Goal: Task Accomplishment & Management: Use online tool/utility

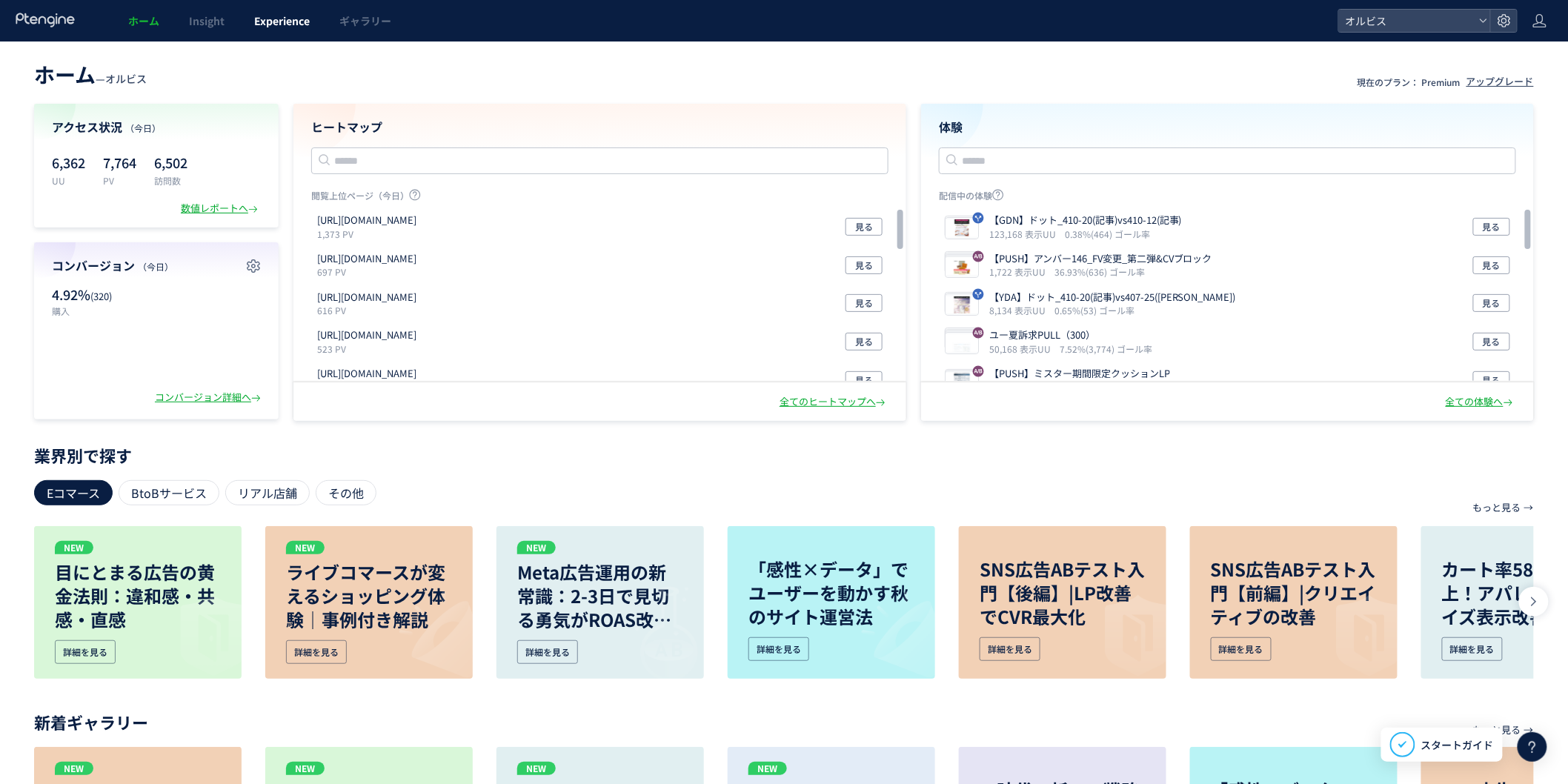
click at [276, 27] on span "Experience" at bounding box center [282, 21] width 55 height 15
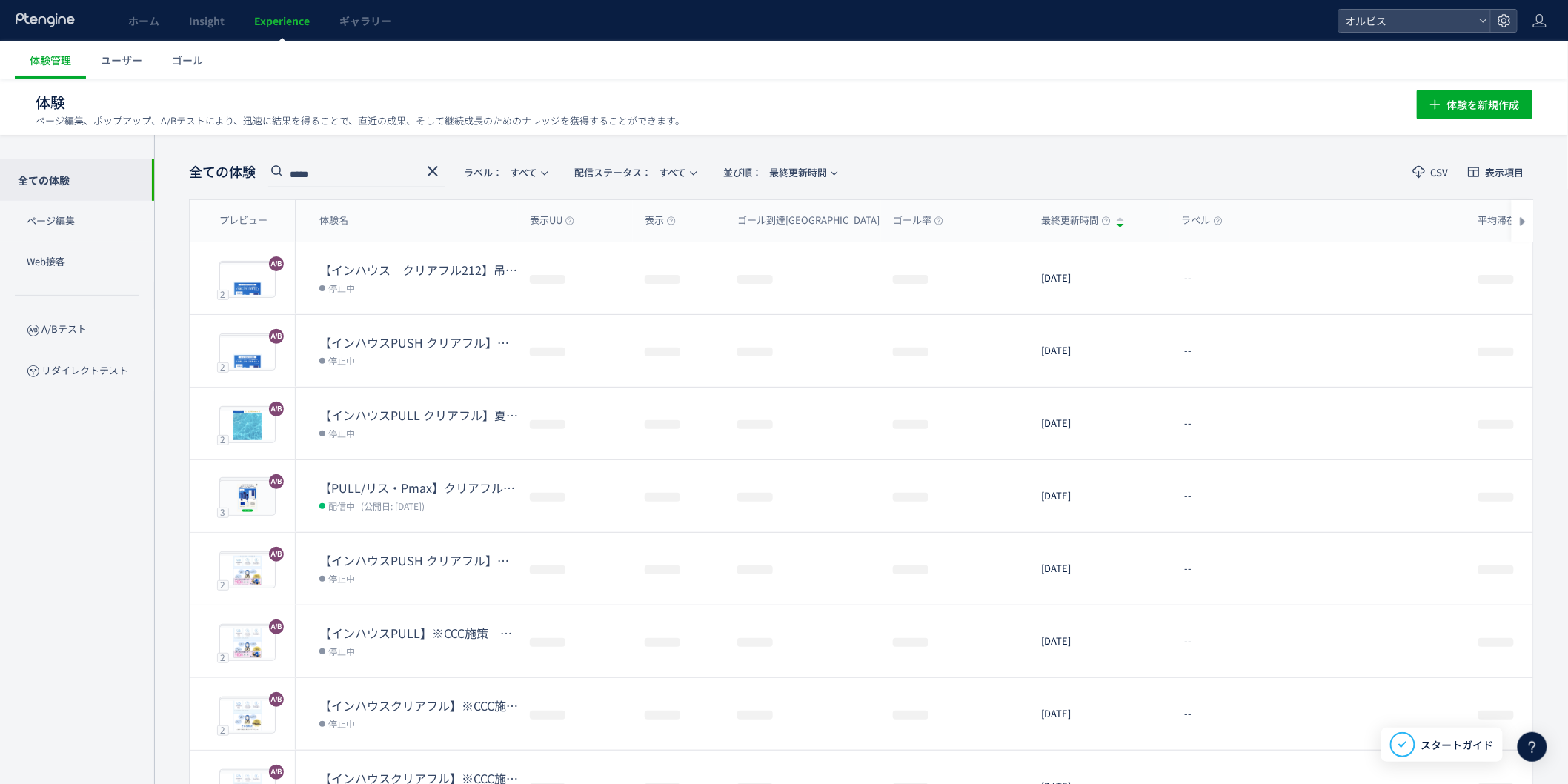
click at [432, 171] on use at bounding box center [432, 171] width 10 height 10
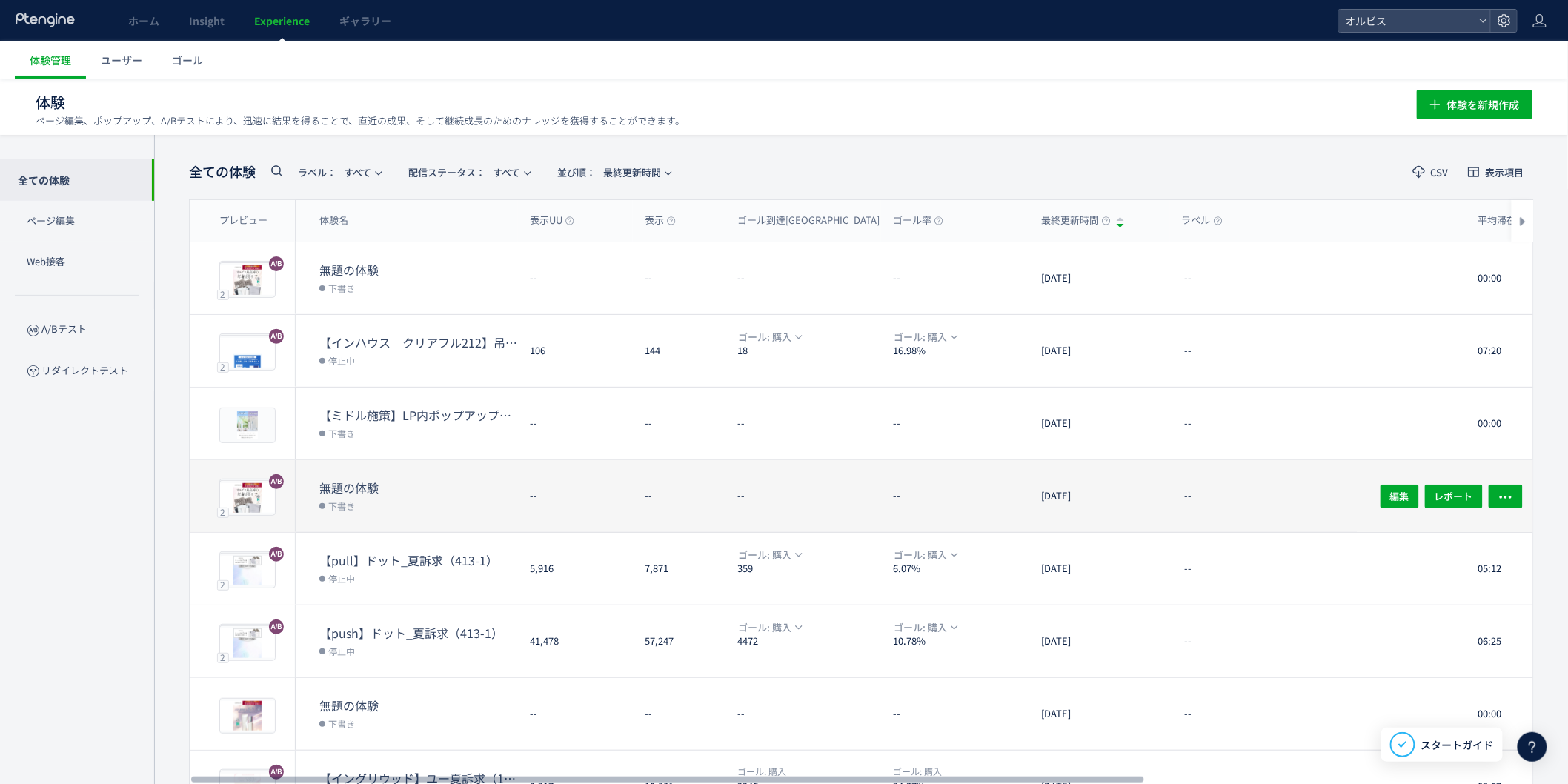
click at [433, 471] on div "無題の体験 下書き" at bounding box center [406, 496] width 222 height 72
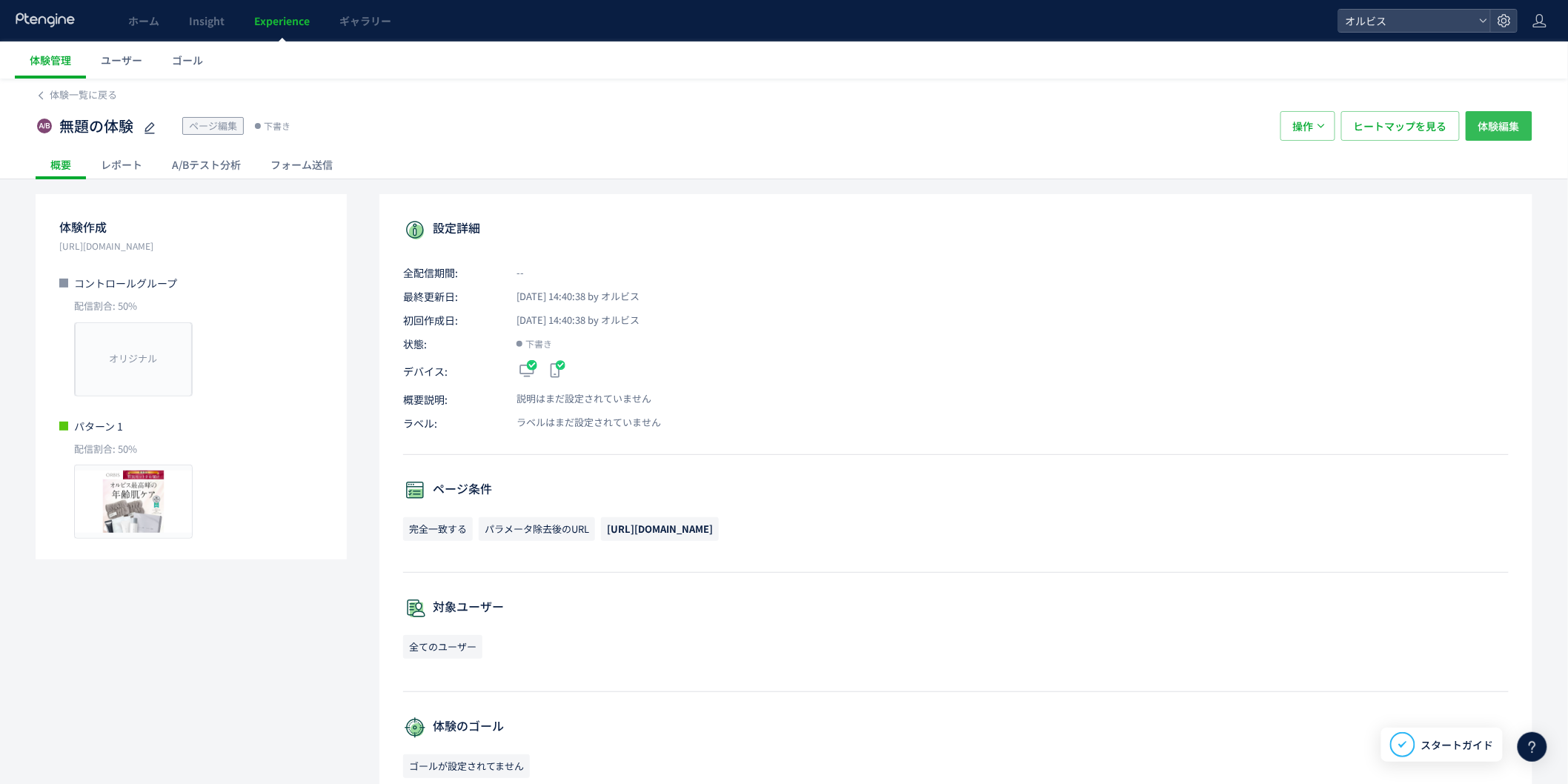
click at [1488, 133] on span "体験編集" at bounding box center [1499, 126] width 42 height 30
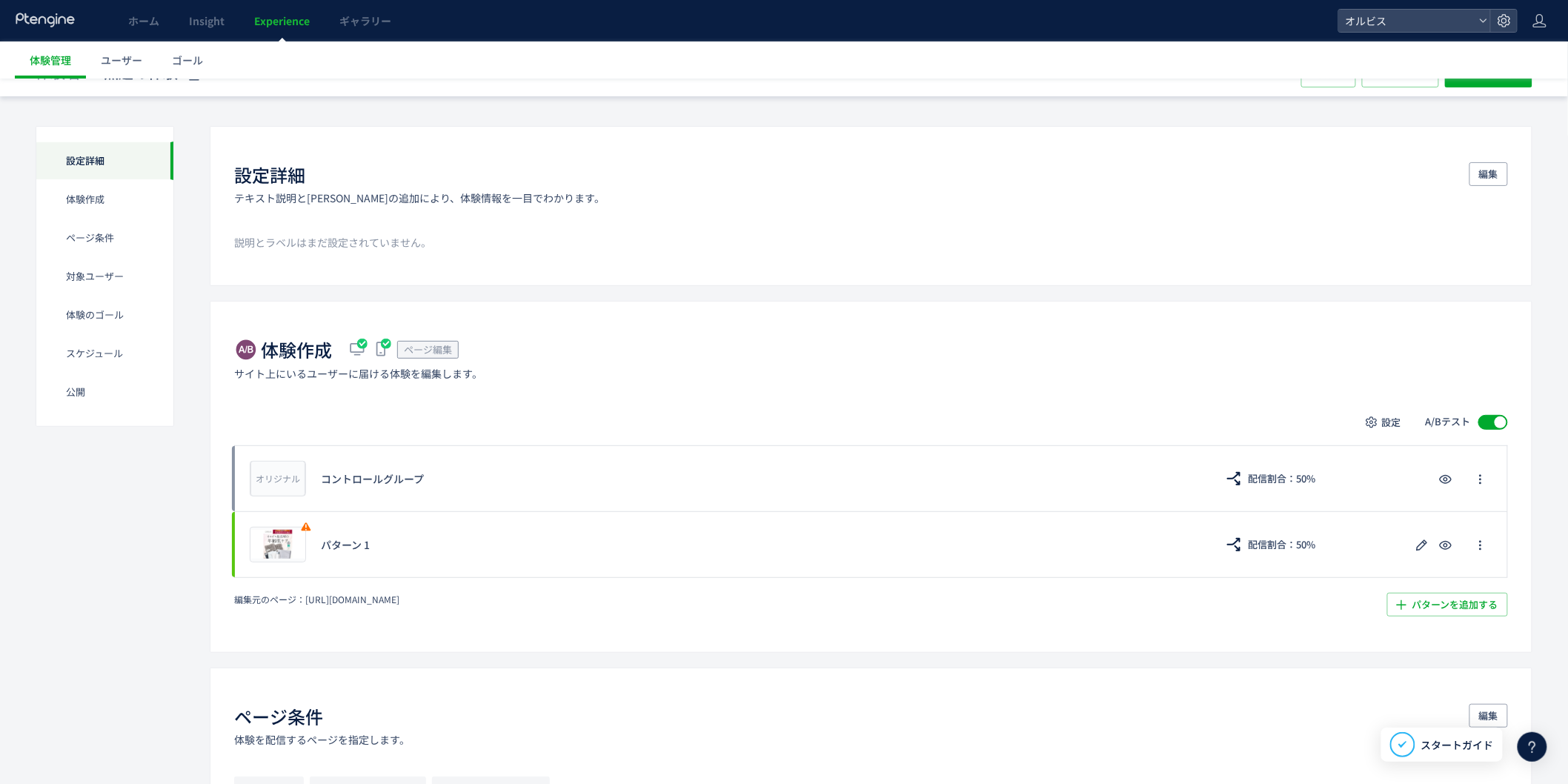
scroll to position [82, 0]
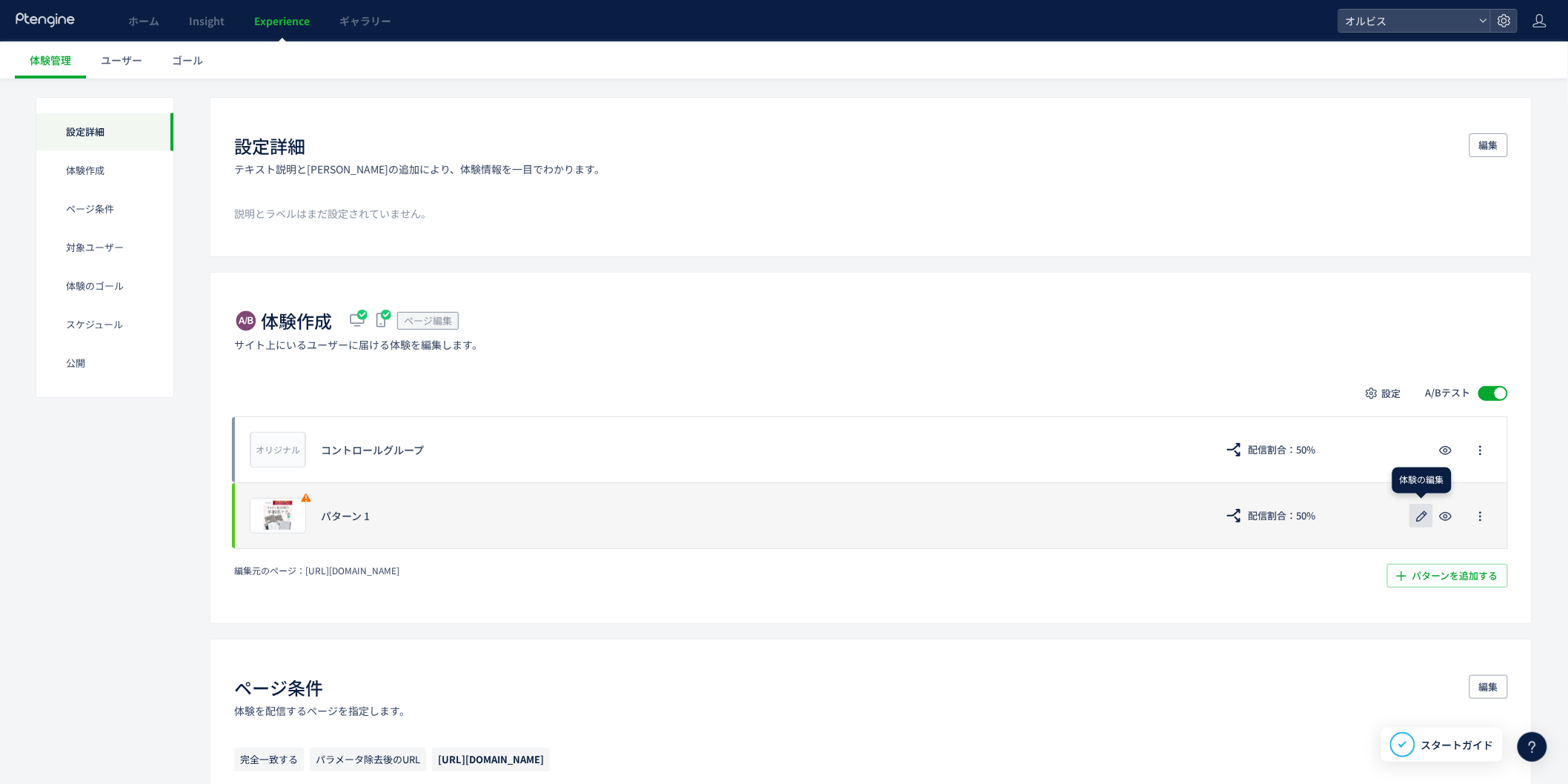
click at [1427, 520] on icon "button" at bounding box center [1422, 516] width 18 height 18
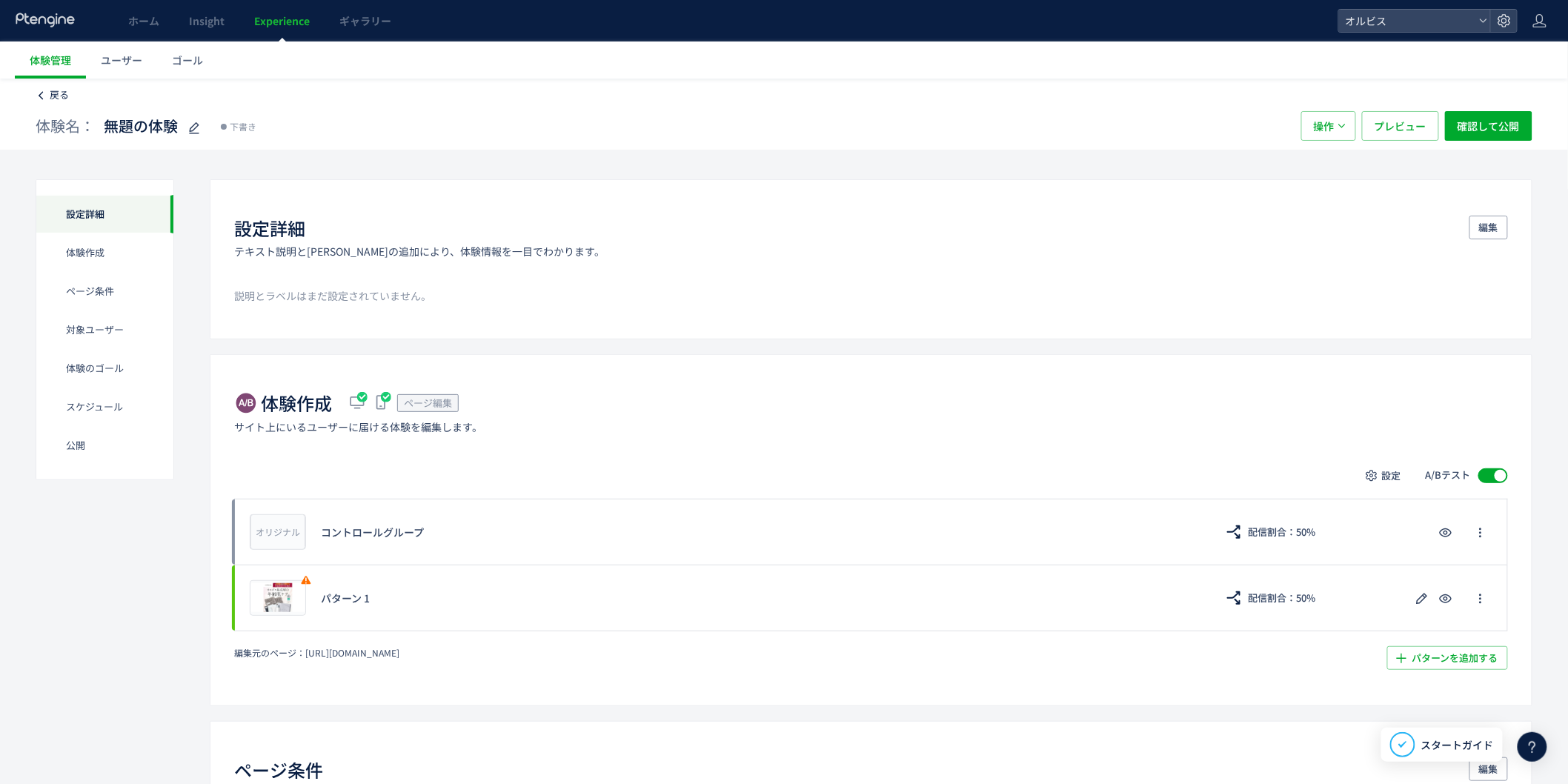
click at [59, 92] on span "戻る" at bounding box center [59, 95] width 19 height 14
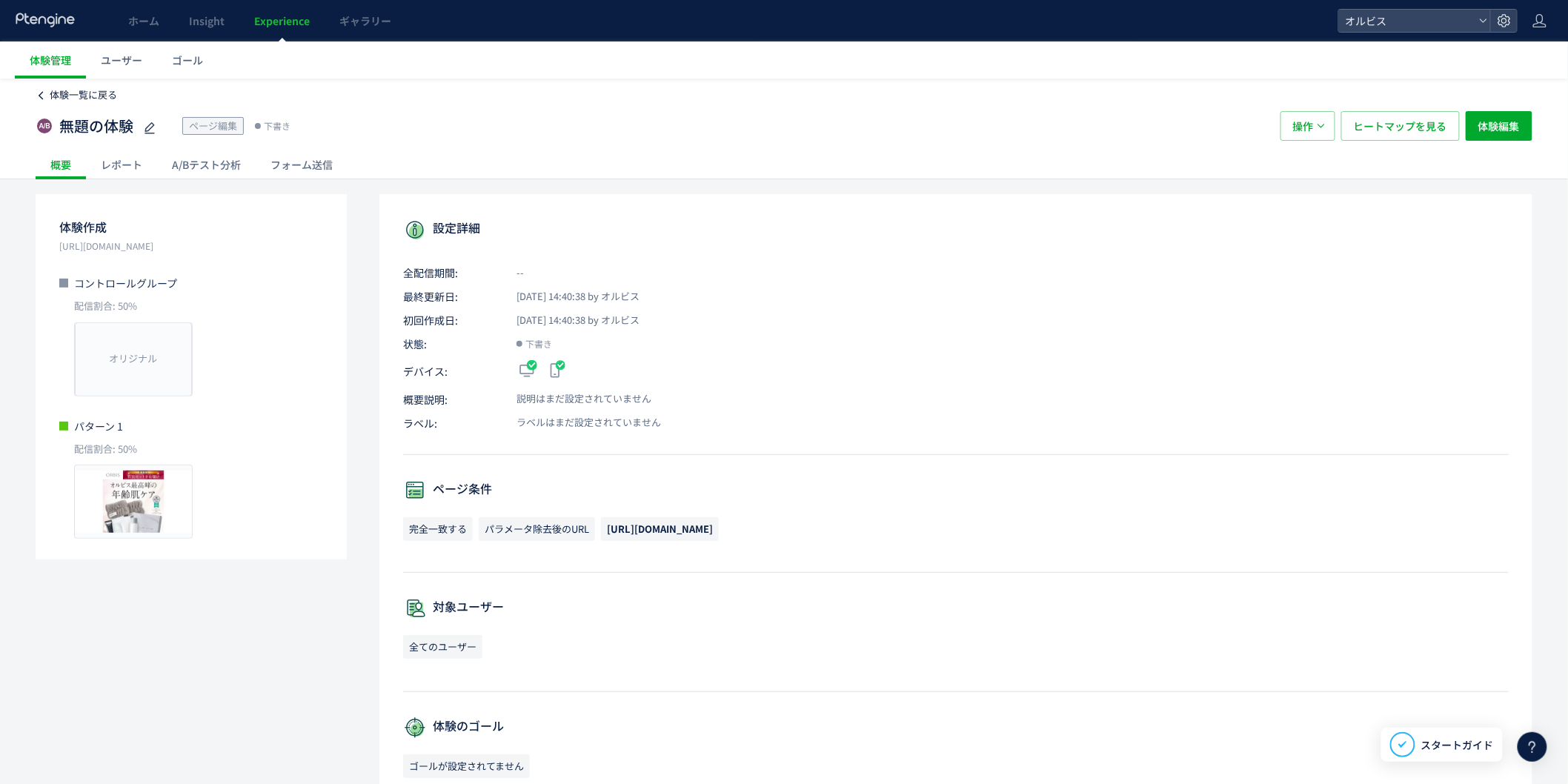
click at [75, 100] on span "体験一覧に戻る" at bounding box center [83, 95] width 67 height 14
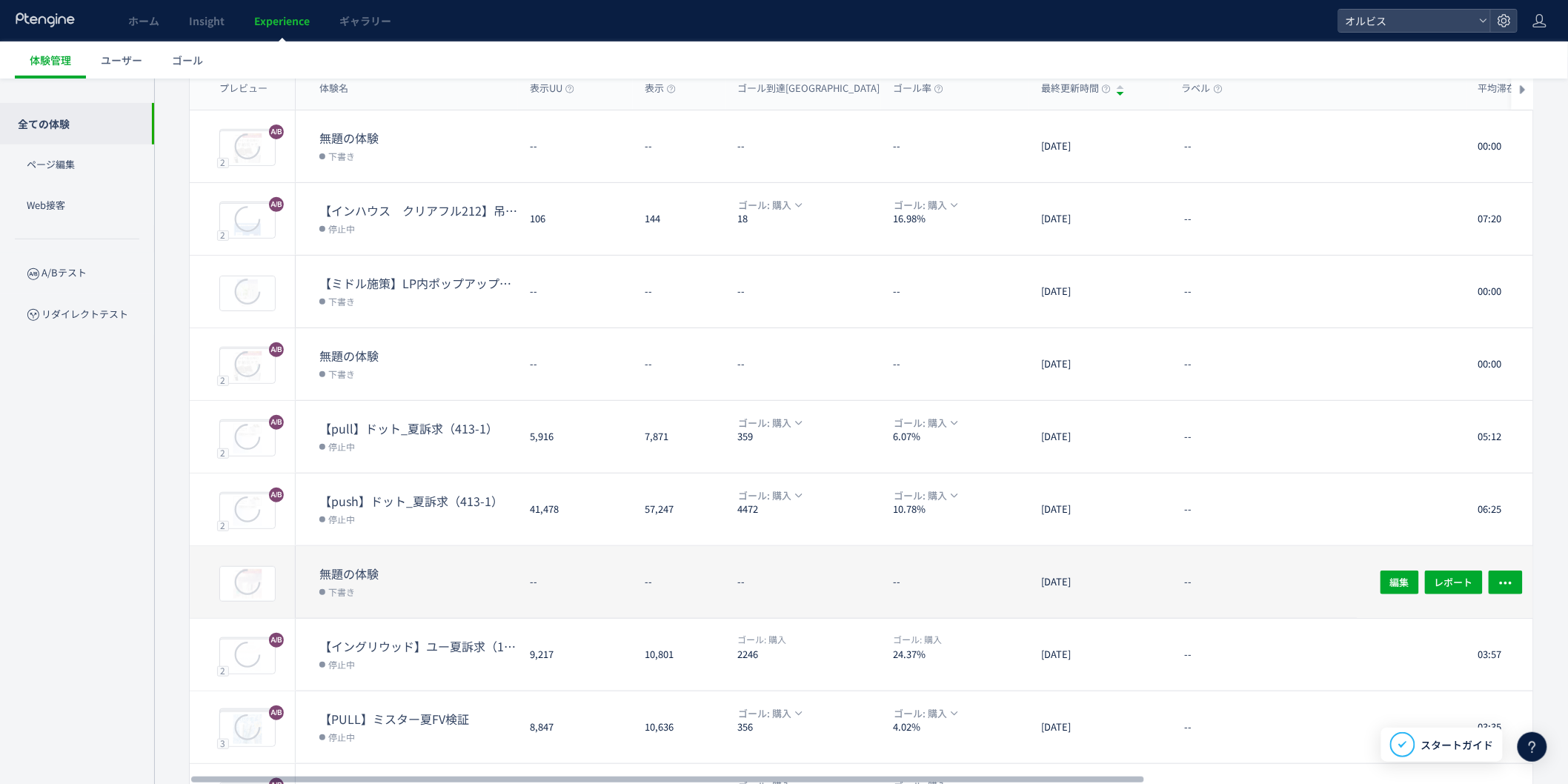
scroll to position [238, 0]
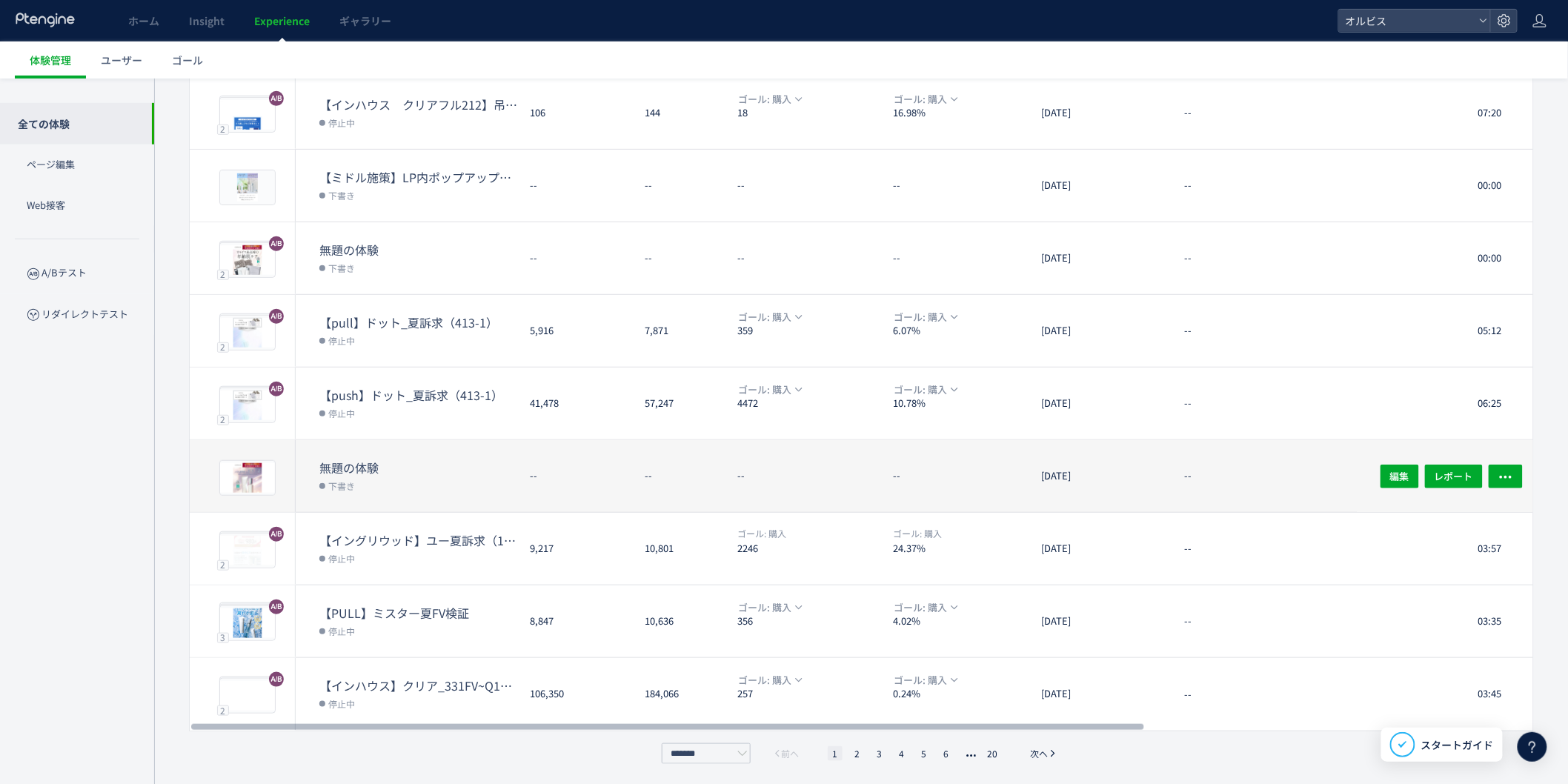
click at [389, 490] on dd "下書き" at bounding box center [418, 485] width 198 height 19
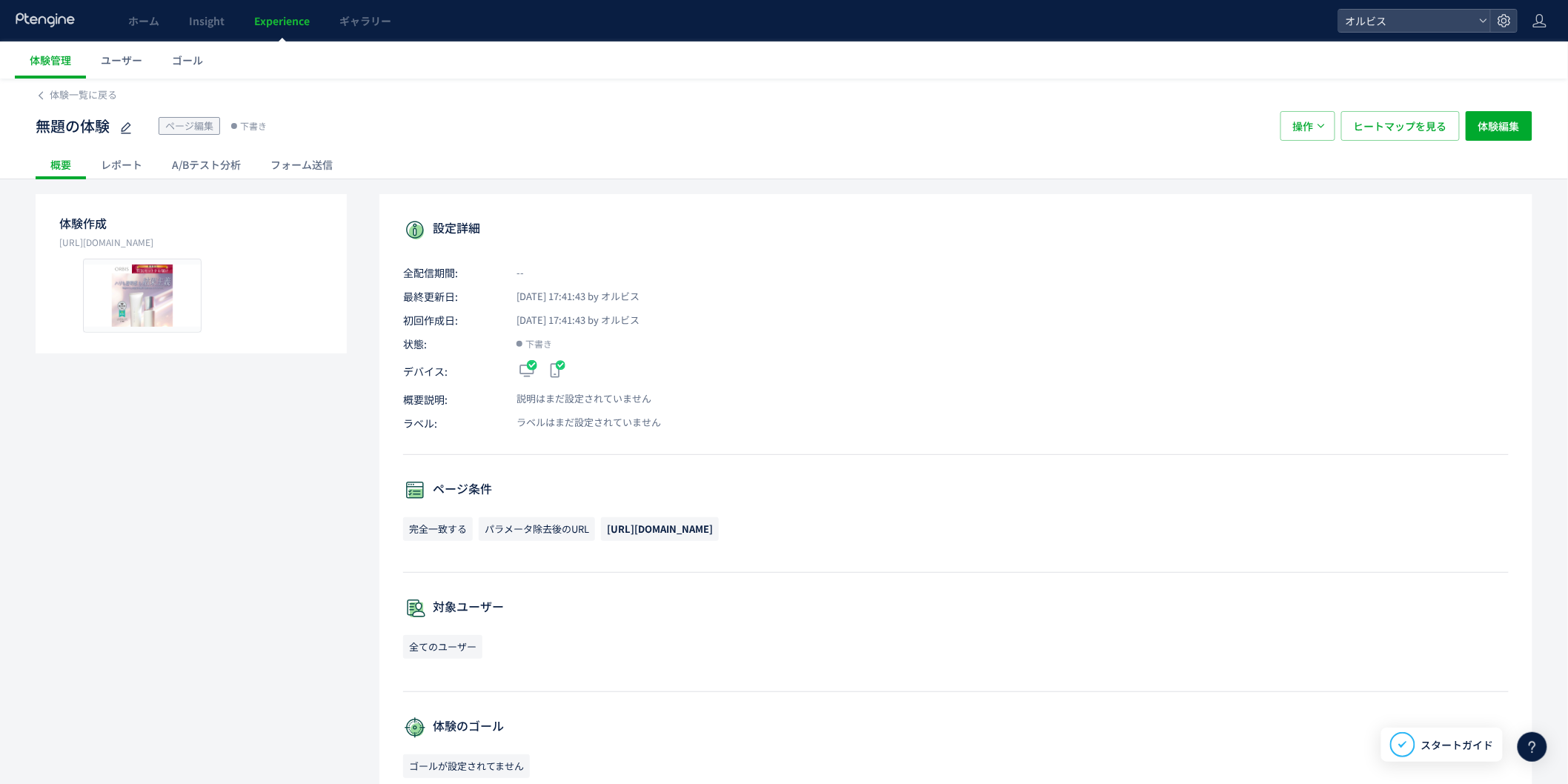
click at [215, 161] on div "A/Bテスト分析" at bounding box center [206, 165] width 99 height 30
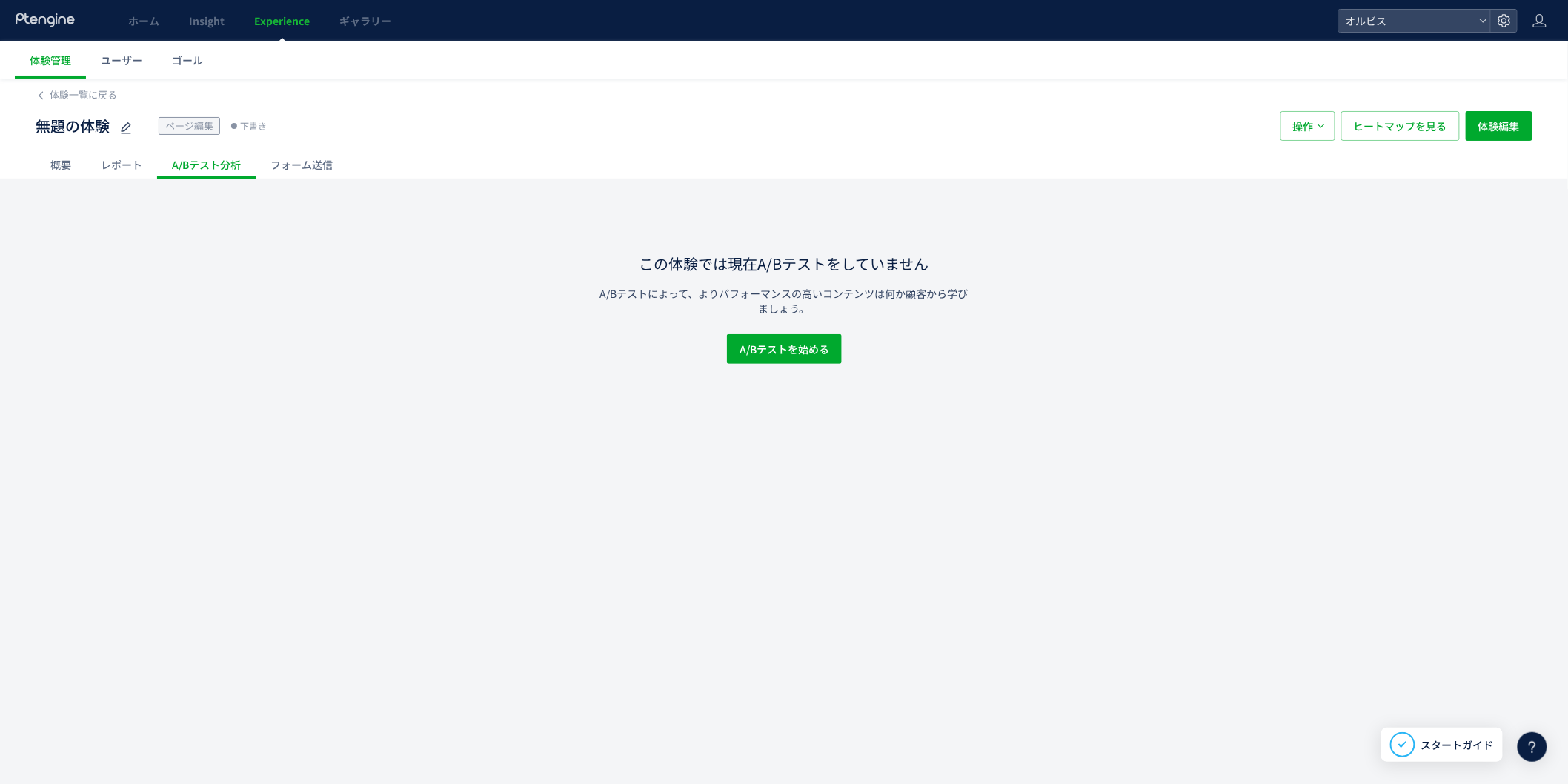
click at [118, 156] on div "レポート" at bounding box center [122, 165] width 71 height 30
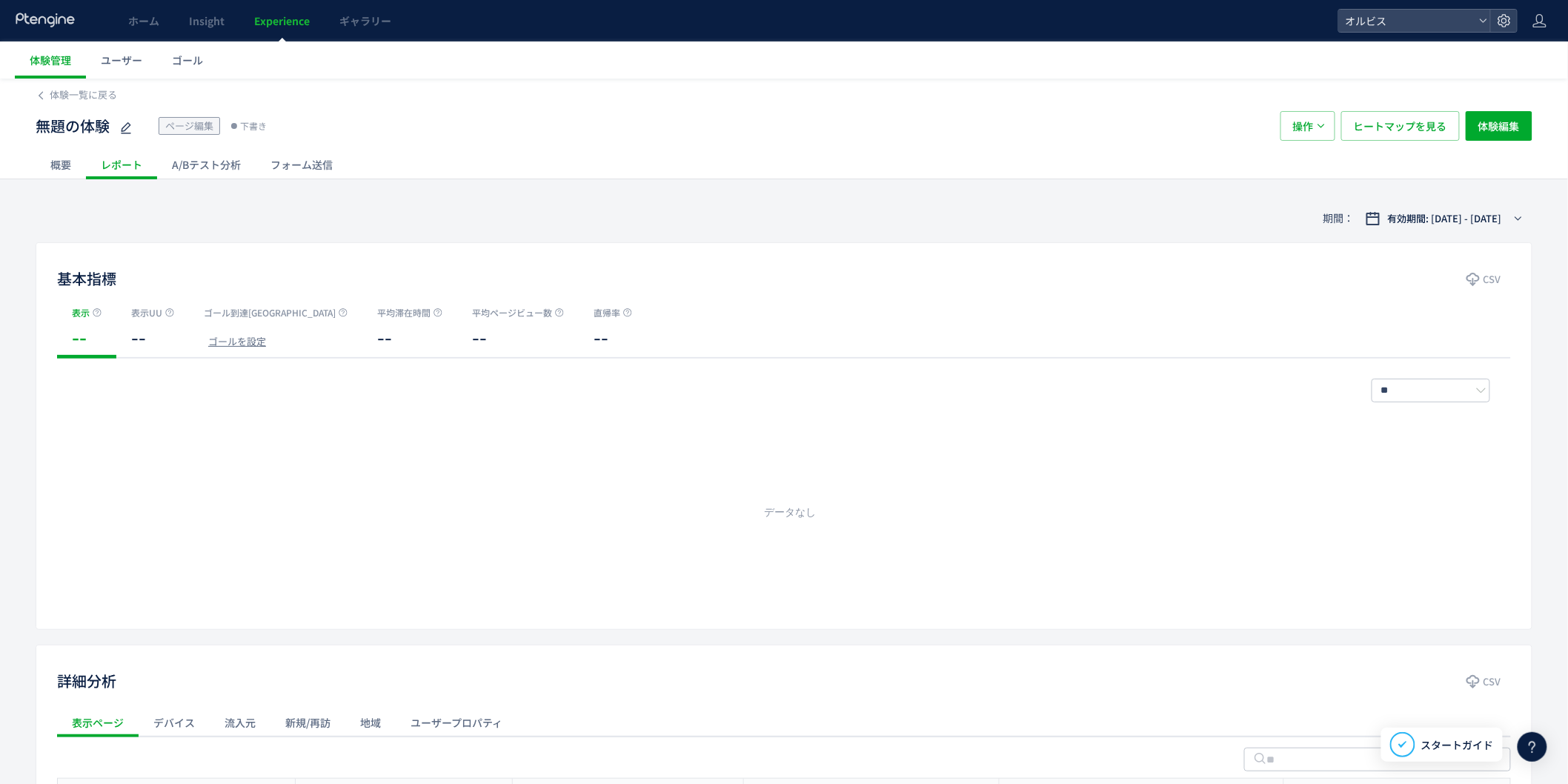
click at [62, 163] on div "概要" at bounding box center [61, 165] width 51 height 30
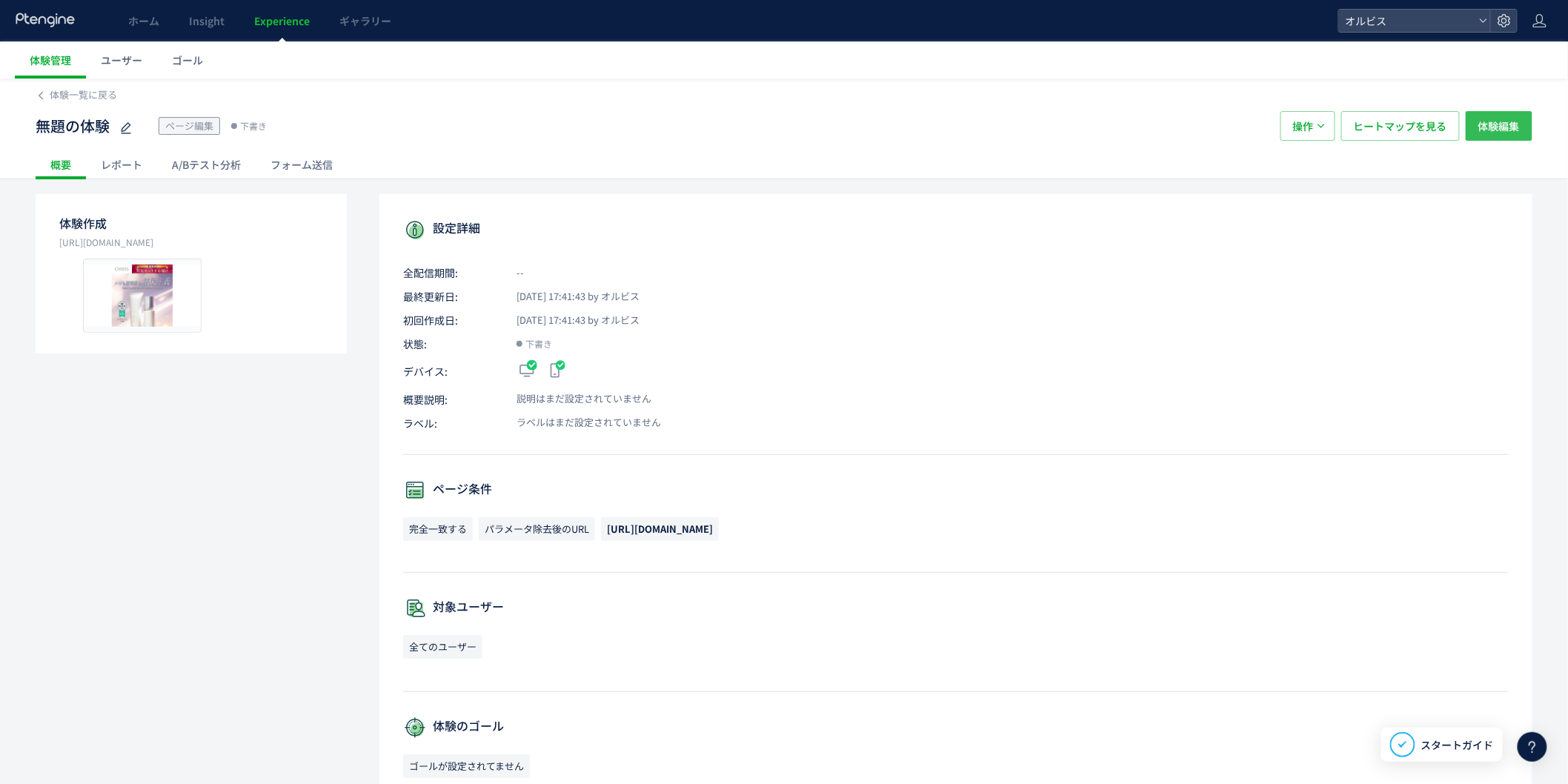
click at [1513, 131] on span "体験編集" at bounding box center [1499, 126] width 42 height 30
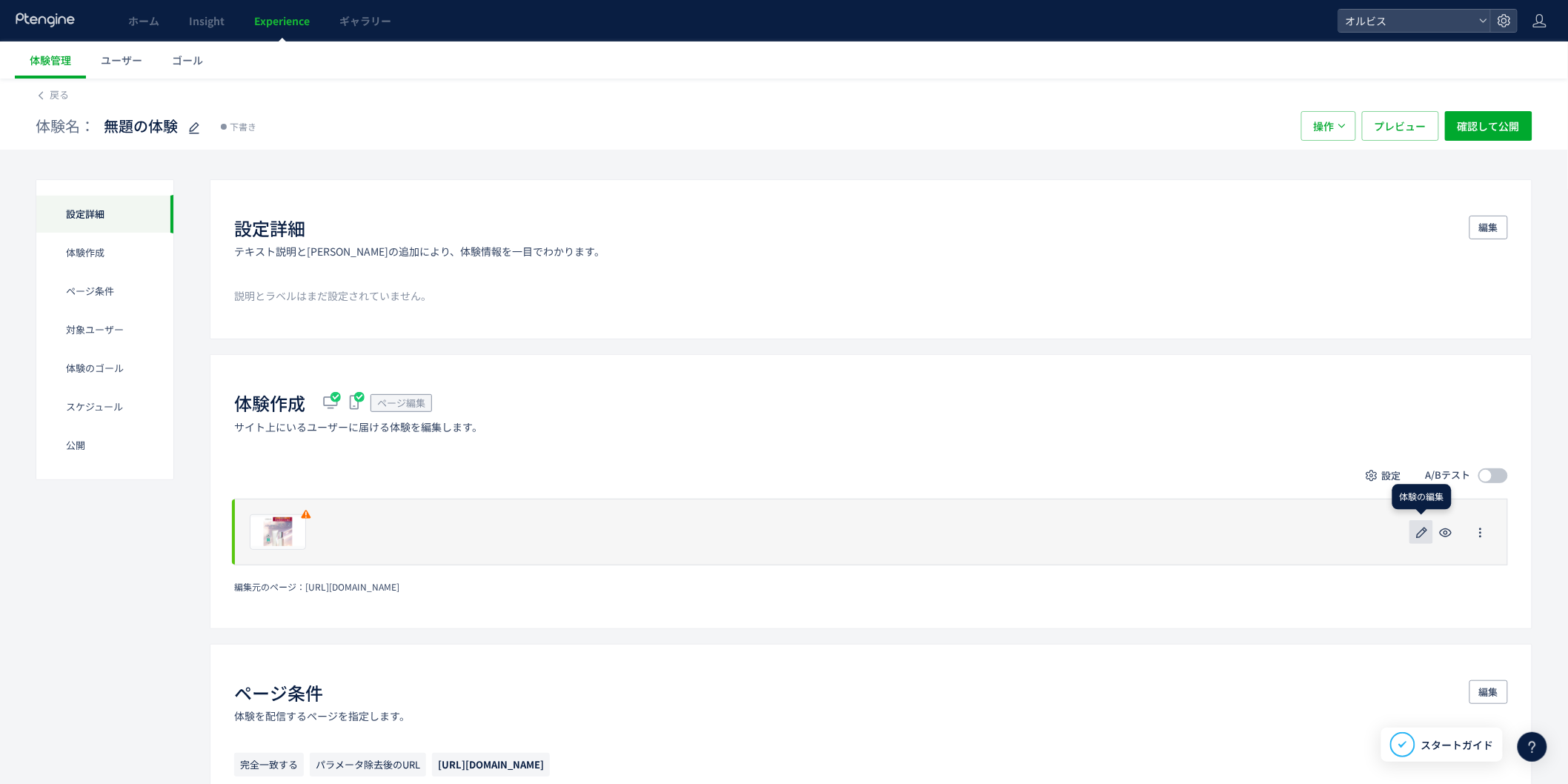
click at [1424, 536] on icon "button" at bounding box center [1422, 532] width 18 height 18
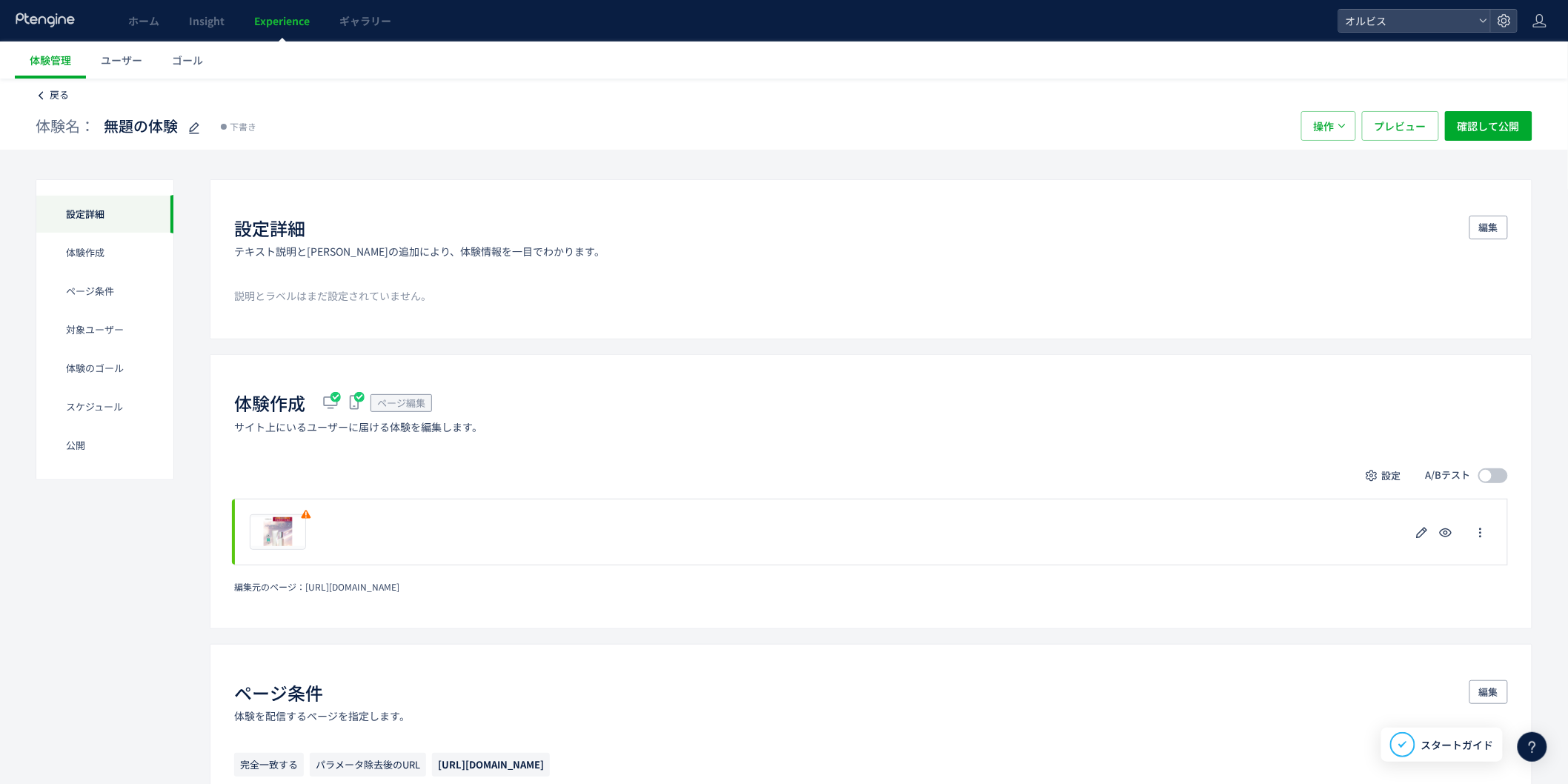
click at [59, 99] on span "戻る" at bounding box center [59, 95] width 19 height 14
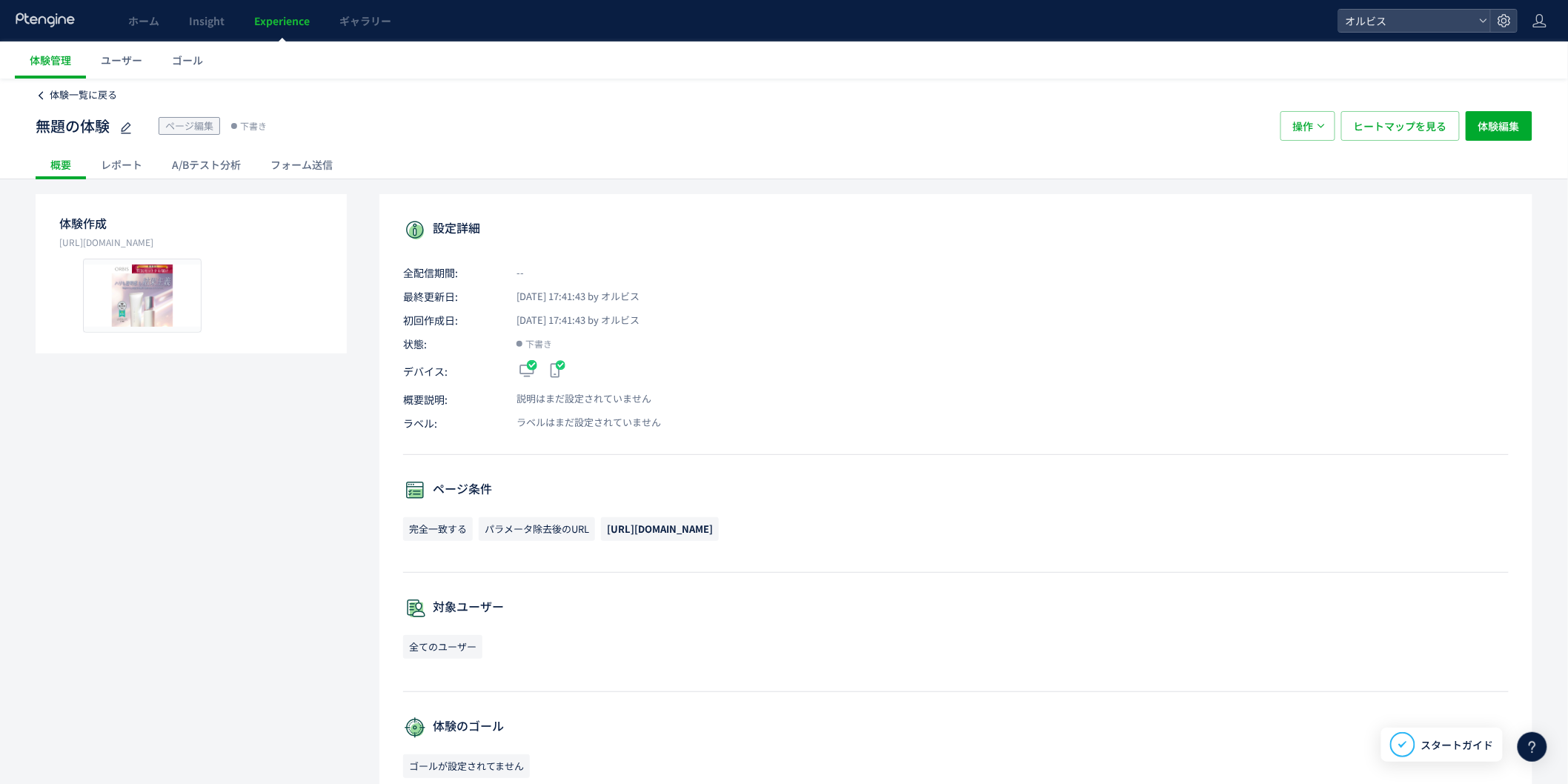
click at [48, 93] on link "体験一覧に戻る" at bounding box center [76, 96] width 81 height 14
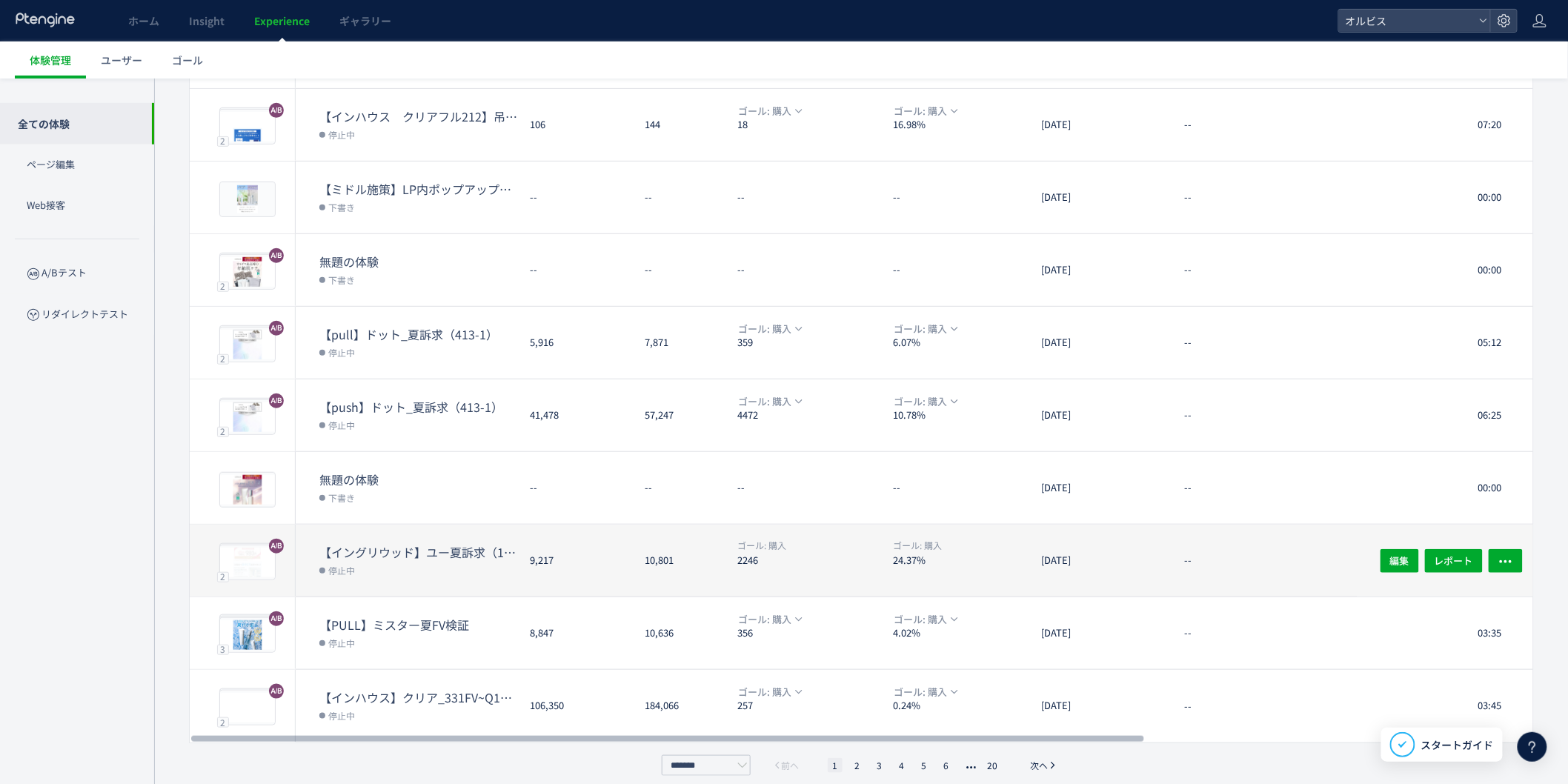
scroll to position [238, 0]
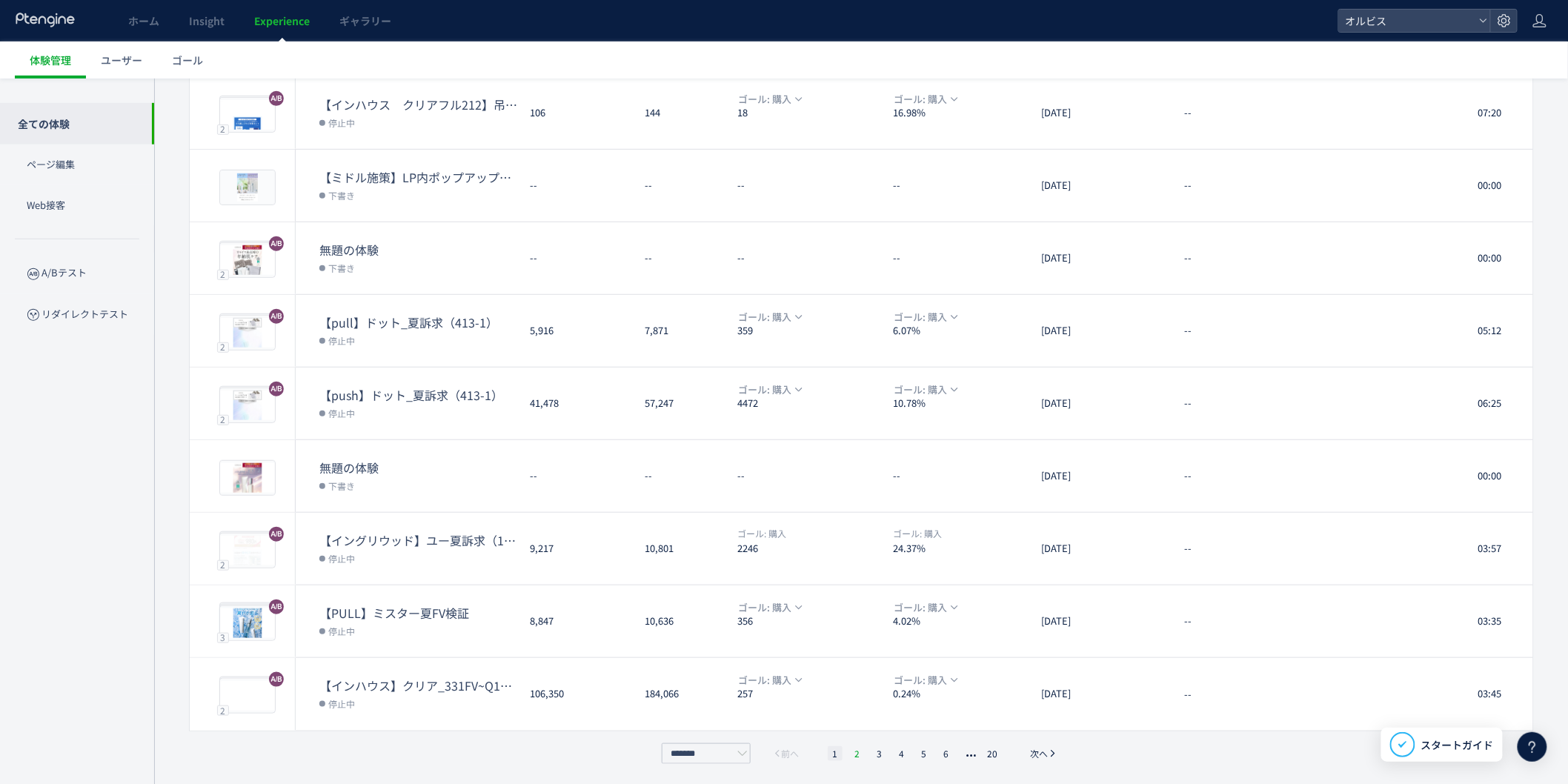
click at [862, 756] on li "2" at bounding box center [857, 753] width 15 height 15
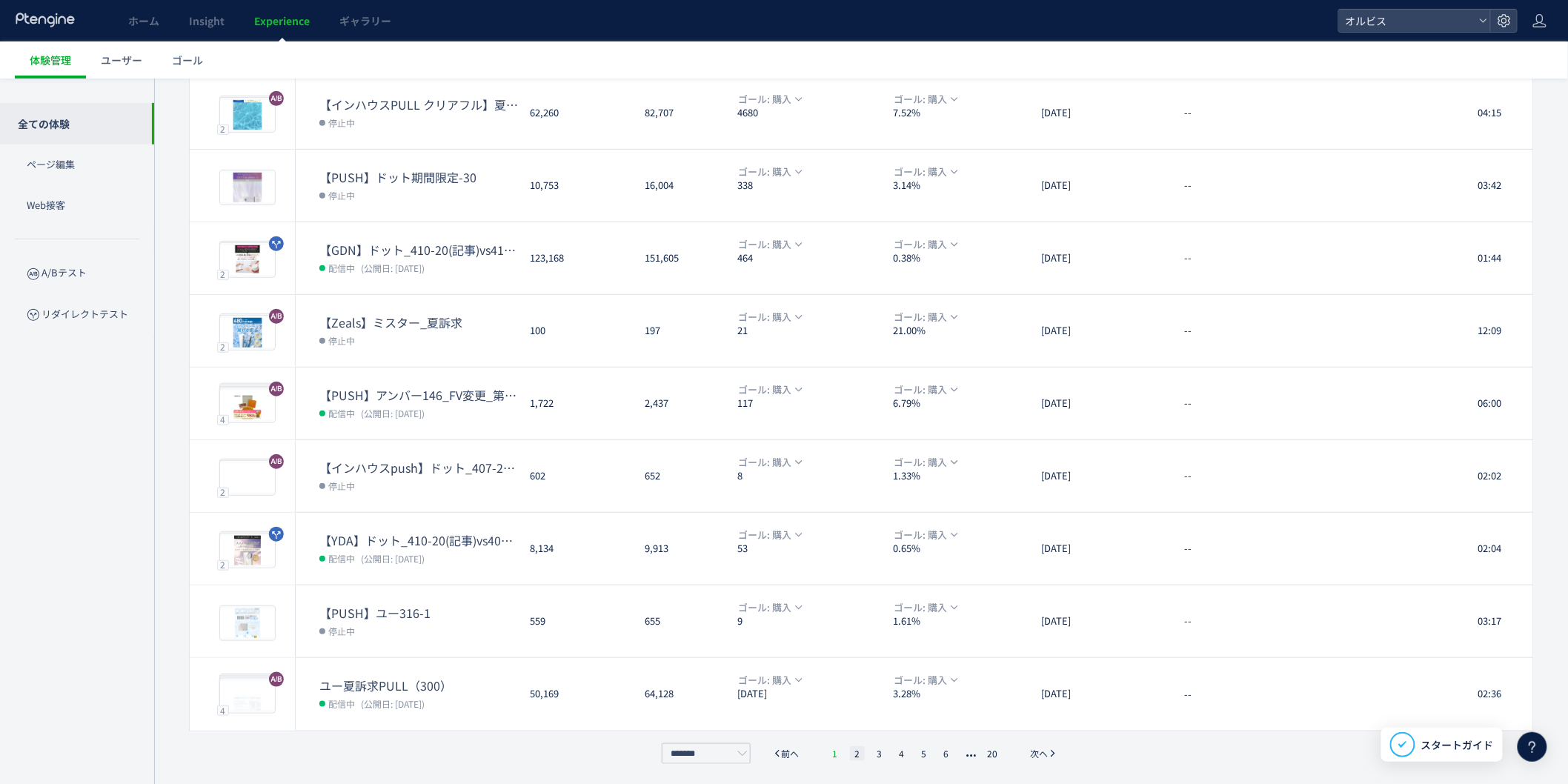
click at [838, 753] on li "1" at bounding box center [835, 753] width 15 height 15
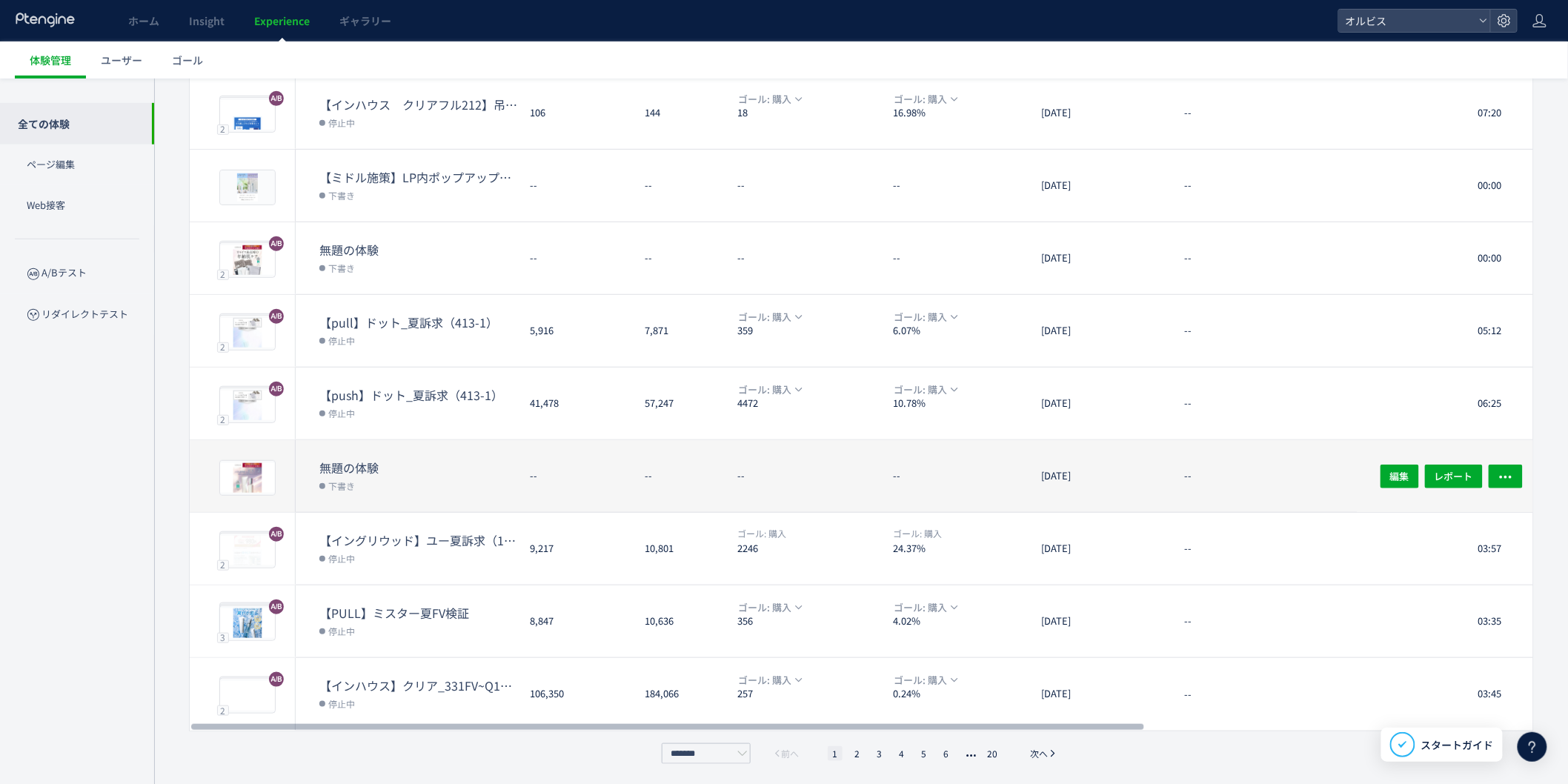
click at [607, 475] on div "--" at bounding box center [575, 475] width 115 height 72
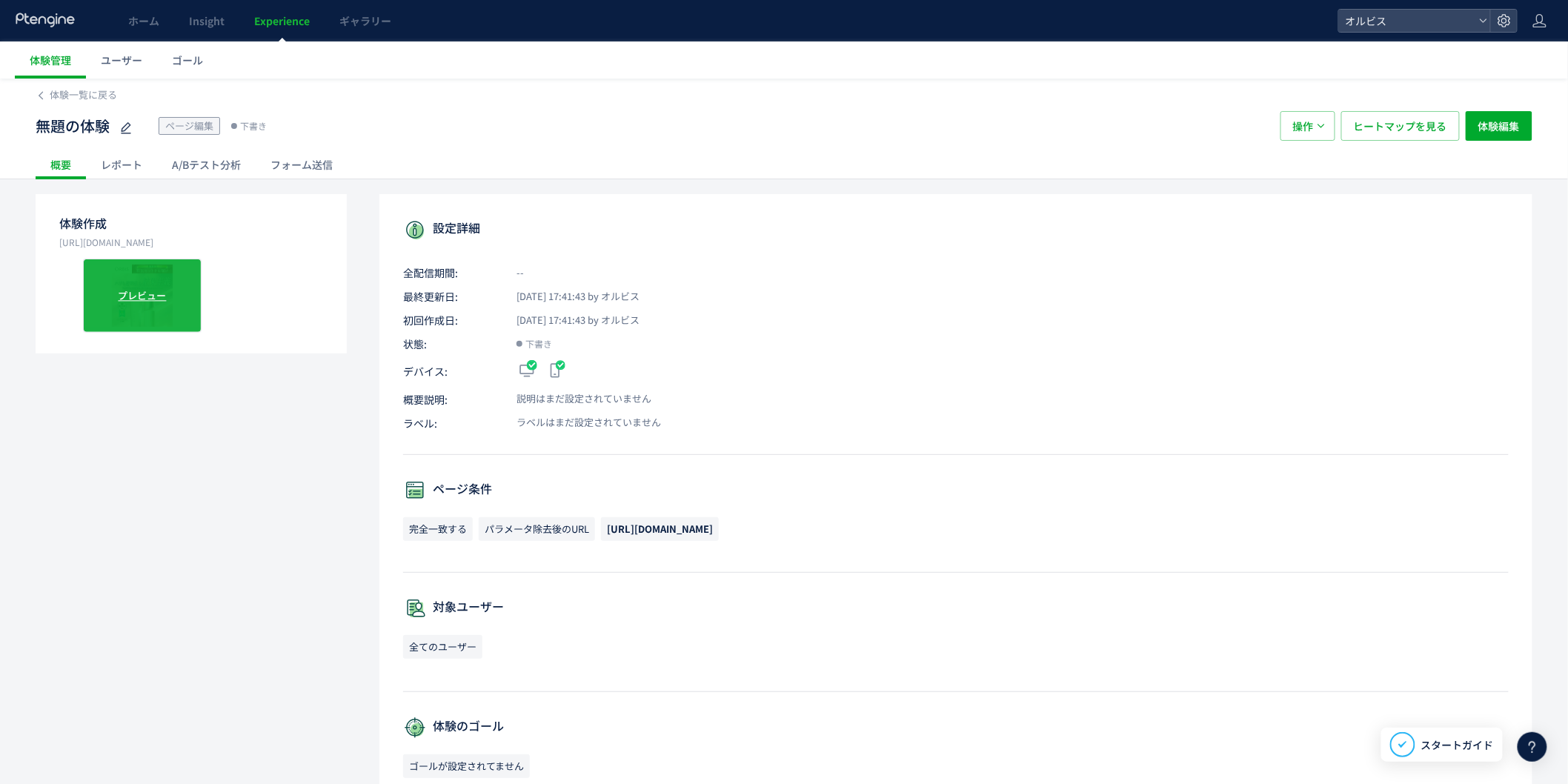
click at [117, 302] on div "プレビュー" at bounding box center [142, 295] width 118 height 74
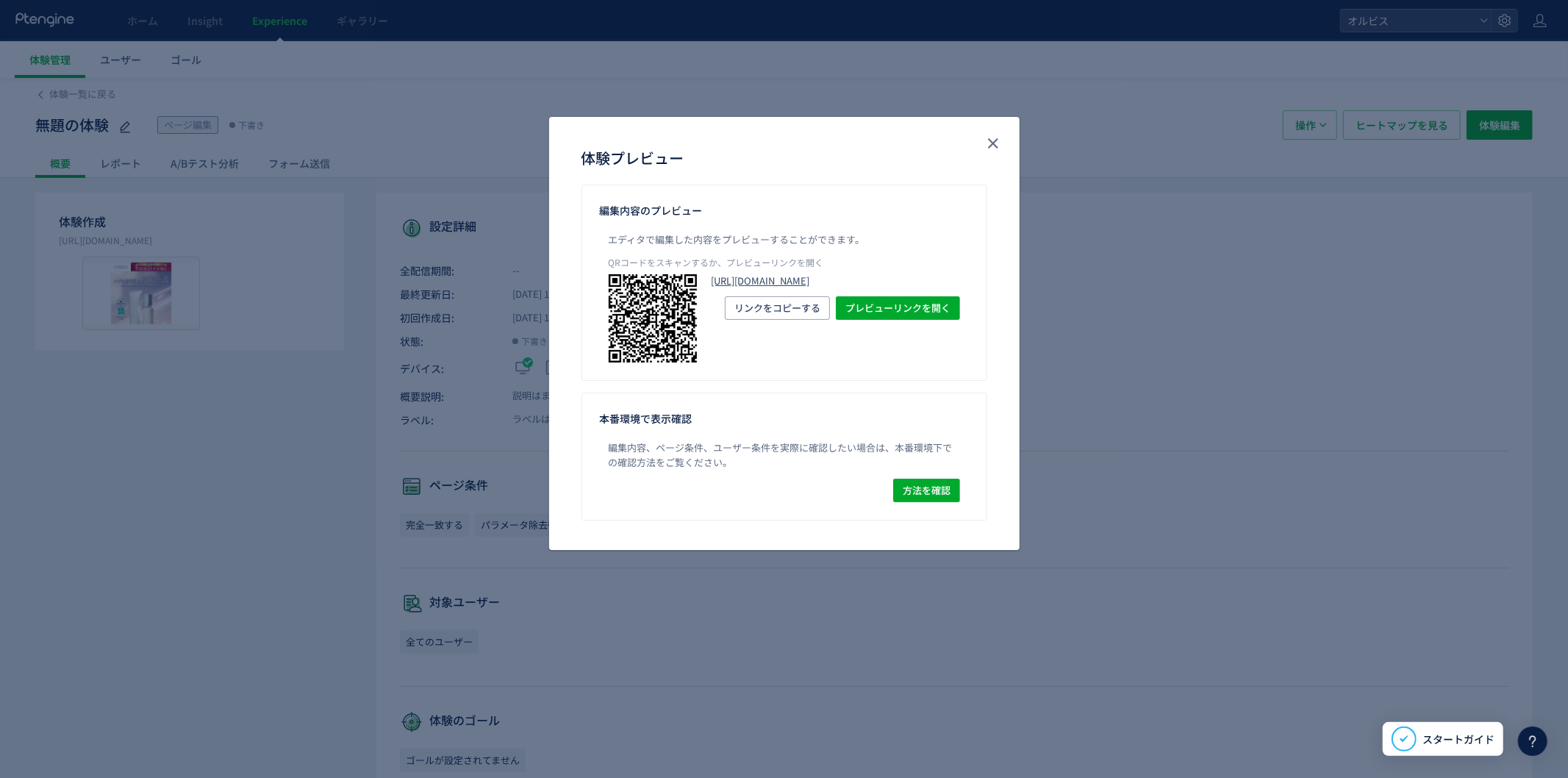
click at [806, 288] on link "[URL][DOMAIN_NAME]" at bounding box center [835, 281] width 248 height 14
click at [994, 139] on icon "close" at bounding box center [993, 143] width 18 height 18
